Goal: Check status

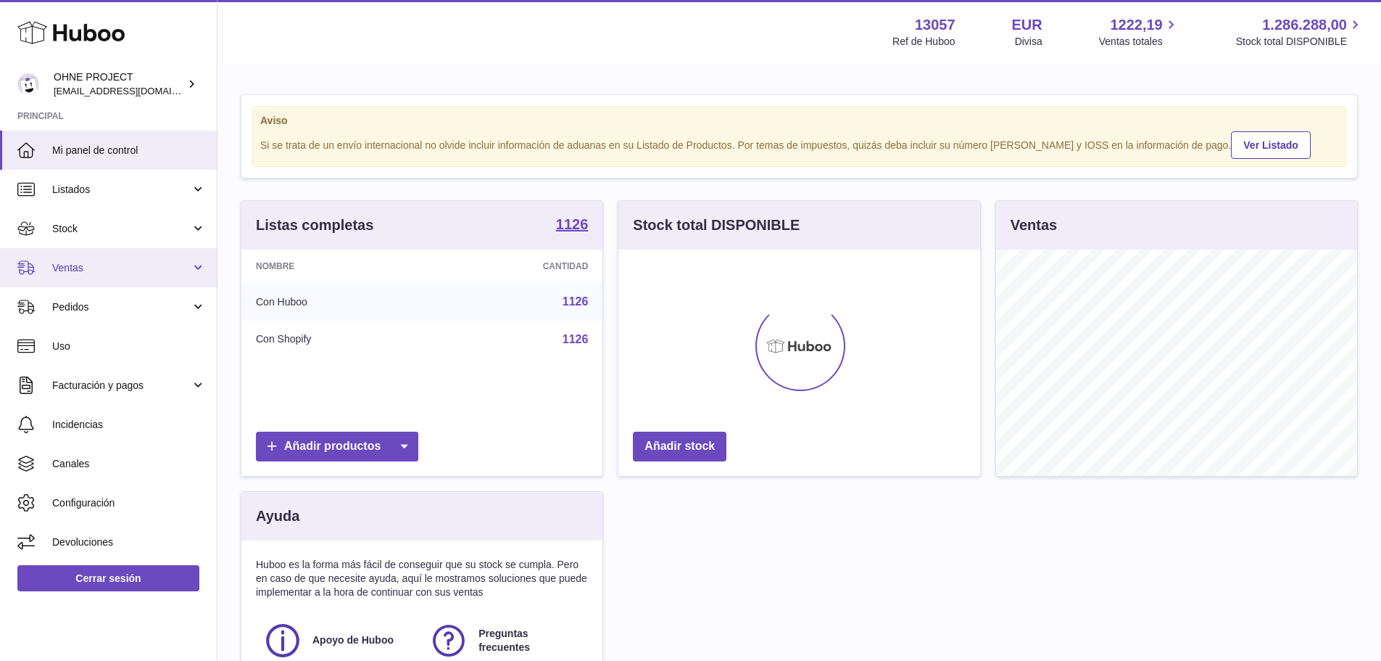
scroll to position [226, 362]
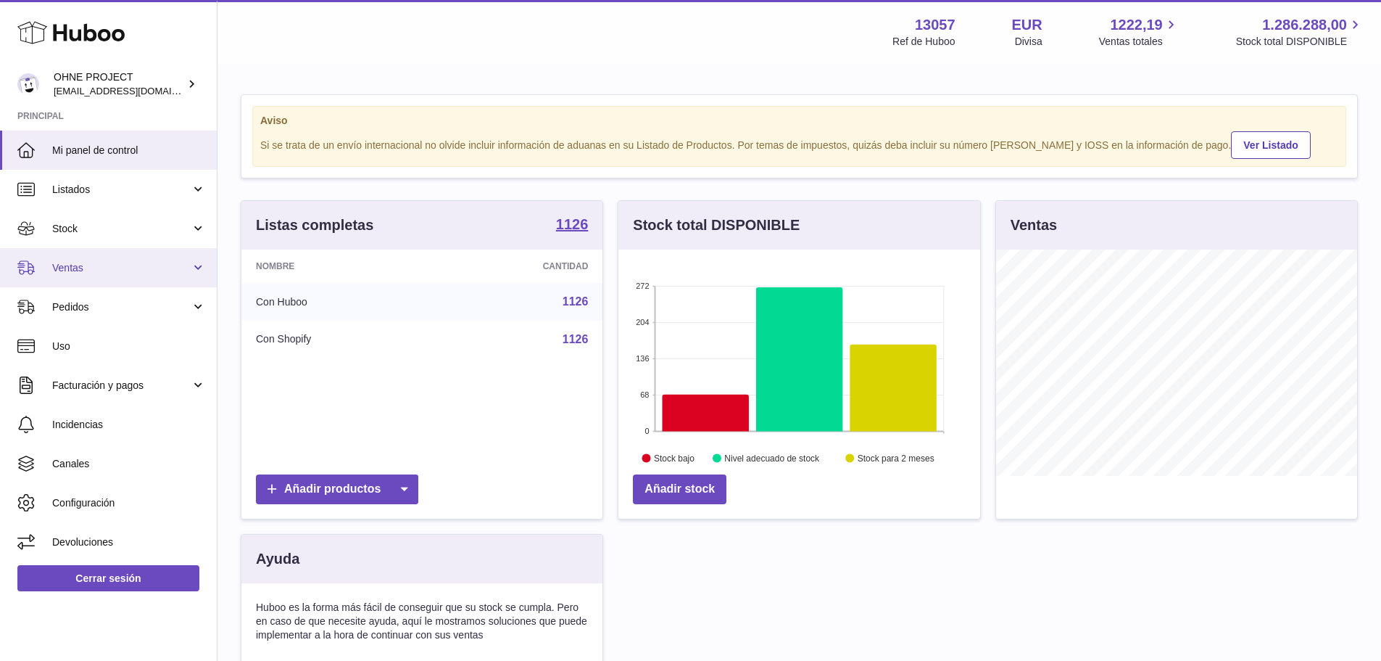
click at [67, 272] on span "Ventas" at bounding box center [121, 268] width 138 height 14
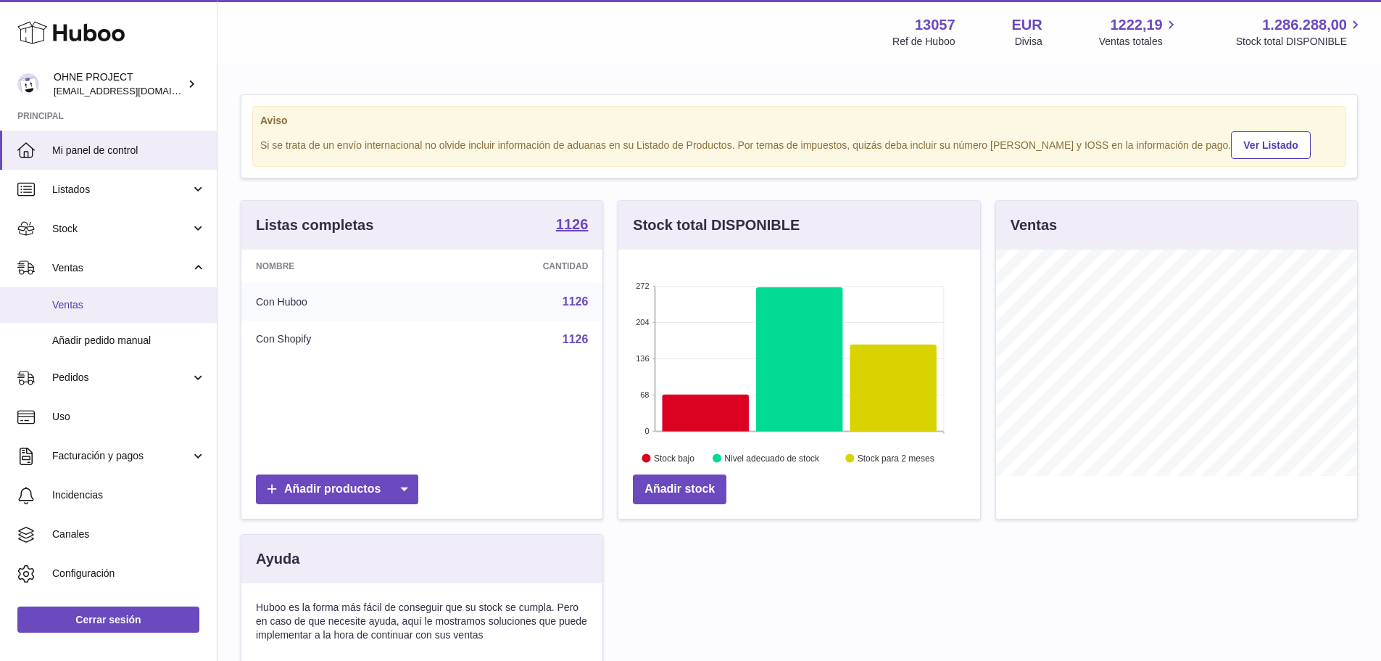
click at [70, 311] on span "Ventas" at bounding box center [129, 305] width 154 height 14
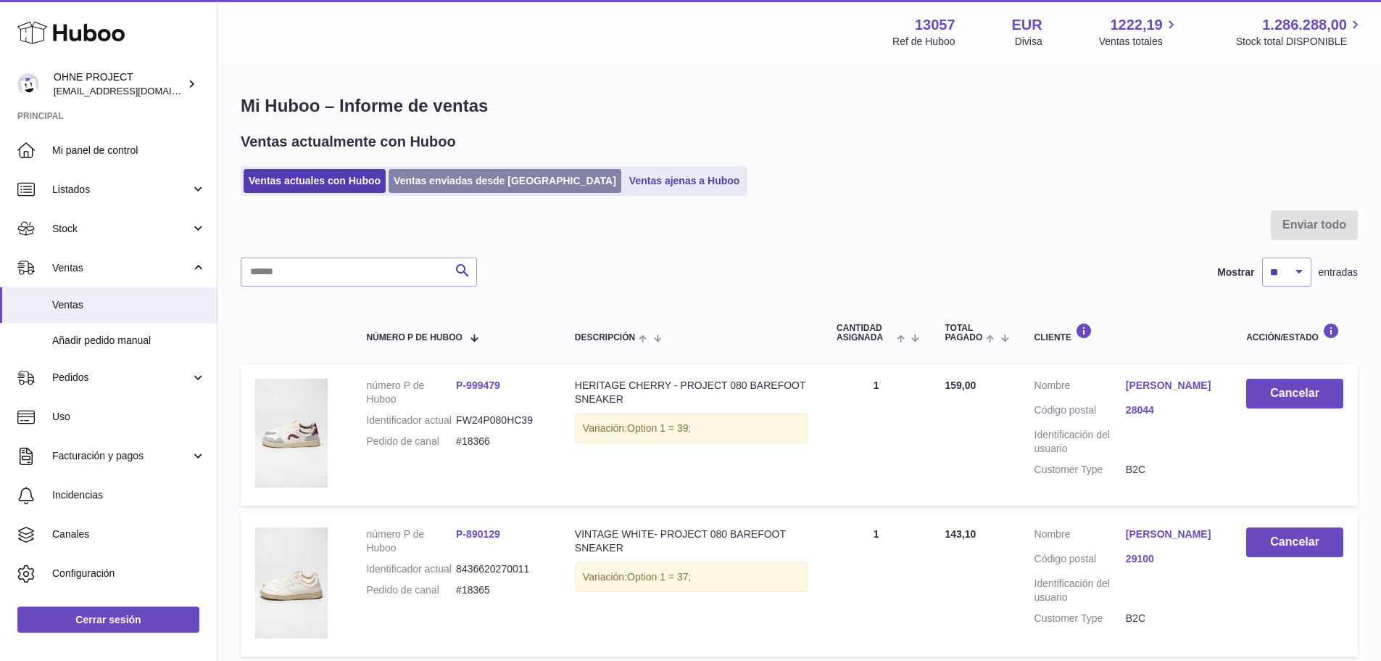
click at [447, 185] on link "Ventas enviadas desde Huboo" at bounding box center [505, 181] width 233 height 24
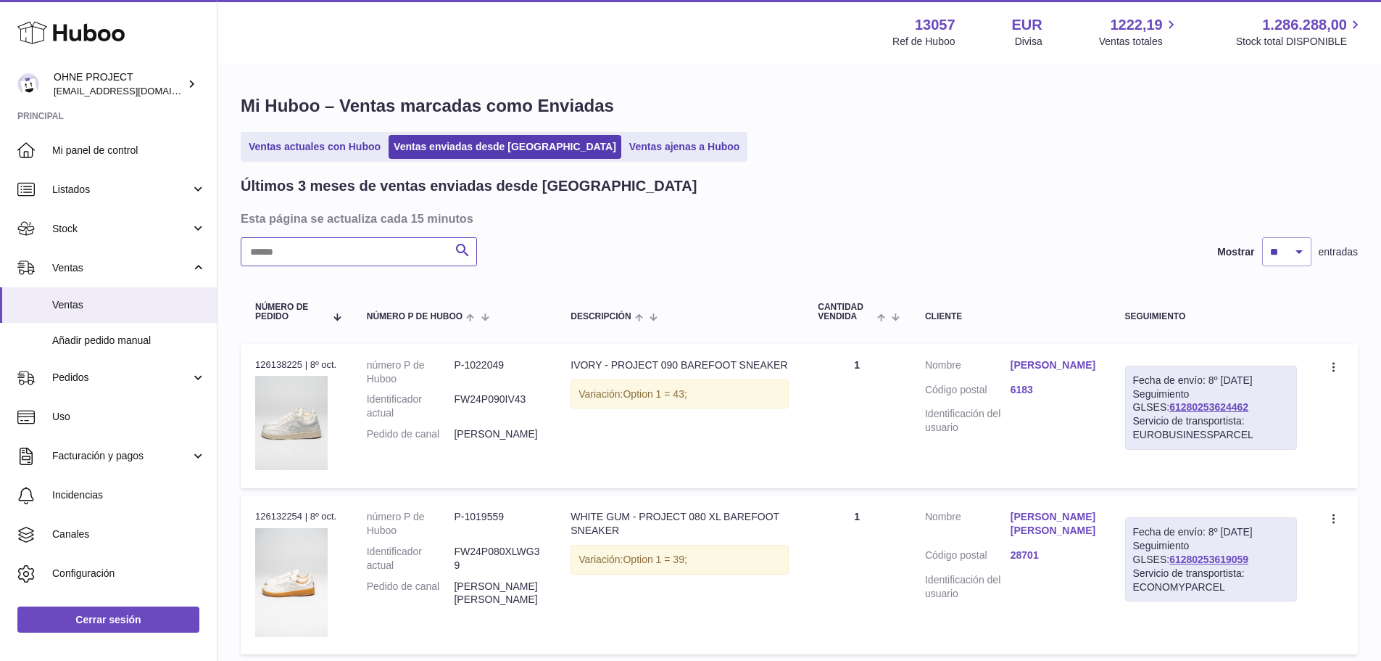
click at [358, 254] on input "text" at bounding box center [359, 251] width 236 height 29
paste input "*****"
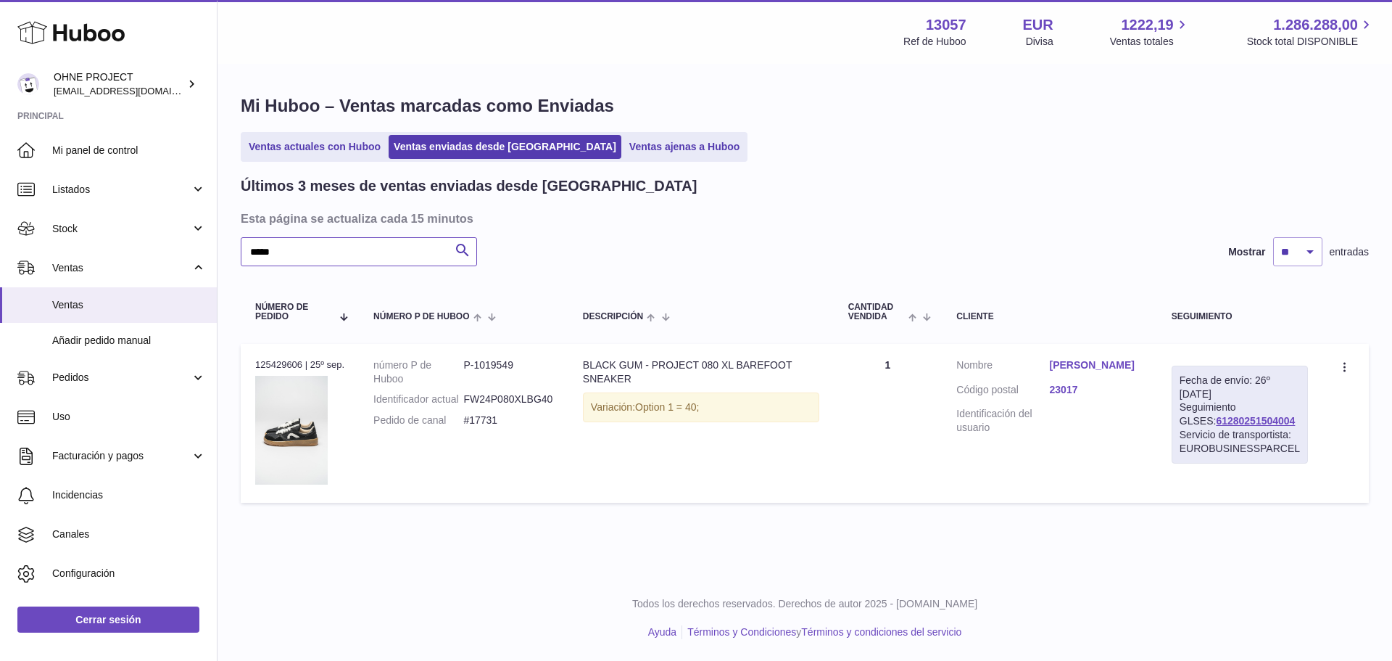
type input "*****"
drag, startPoint x: 1278, startPoint y: 424, endPoint x: 1191, endPoint y: 426, distance: 87.8
click at [1191, 426] on div "Fecha de envío: 26º [DATE] Seguimiento GLSES: 61280251504004 Servicio de transp…" at bounding box center [1240, 414] width 136 height 98
copy link "61280251504004"
click at [1098, 368] on link "[PERSON_NAME]" at bounding box center [1096, 365] width 93 height 14
